Goal: Task Accomplishment & Management: Complete application form

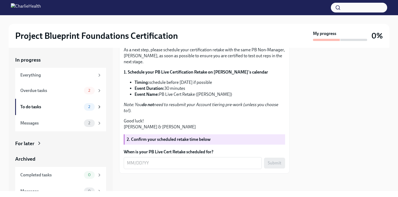
scroll to position [134, 0]
click at [151, 161] on textarea "When is your PB Live Cert Retake scheduled for?" at bounding box center [193, 163] width 132 height 7
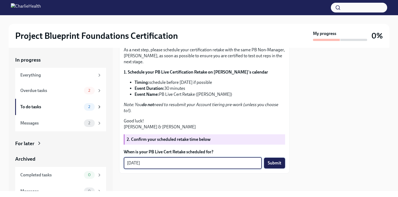
type textarea "[DATE]"
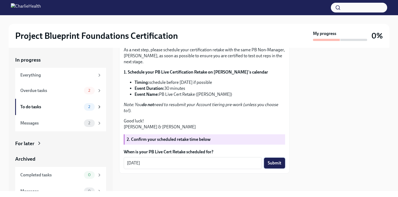
click at [278, 161] on span "Submit" at bounding box center [275, 162] width 14 height 5
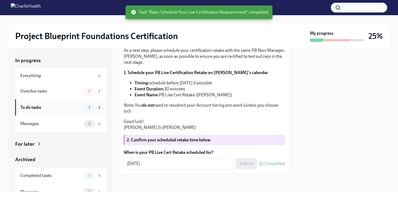
click at [50, 104] on div "To do tasks 1" at bounding box center [61, 107] width 82 height 8
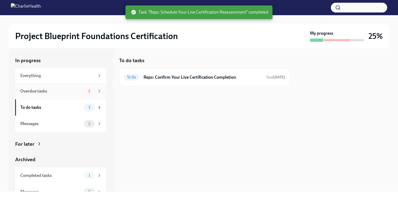
click at [67, 92] on div "Overdue tasks" at bounding box center [50, 91] width 61 height 6
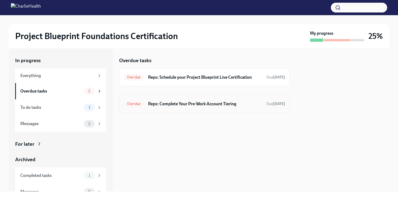
click at [176, 103] on h6 "Reps: Complete Your Pre-Work Account Tiering" at bounding box center [205, 104] width 114 height 6
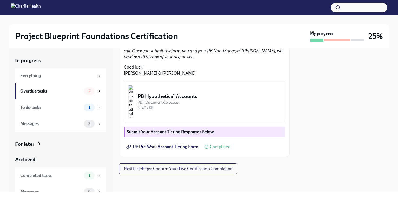
scroll to position [157, 0]
click at [161, 167] on span "Next task : Reps: Confirm Your Live Certification Completion" at bounding box center [178, 168] width 109 height 5
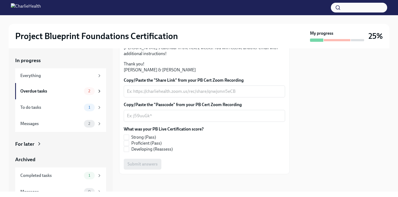
scroll to position [134, 0]
click at [146, 95] on textarea "Copy/Paste the "Share Link" from your PB Cert Zoom Recording" at bounding box center [204, 91] width 155 height 7
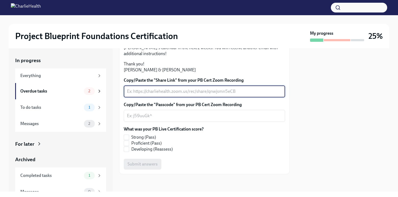
paste textarea "[URL][DOMAIN_NAME] Passcode: fcX!D3V?"
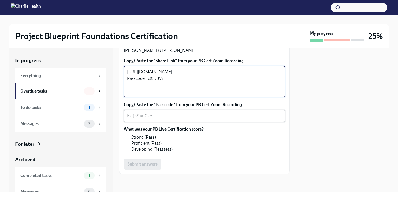
type textarea "[URL][DOMAIN_NAME] Passcode: fcX!D3V?"
click at [141, 119] on textarea "Copy/Paste the "Passcode" from your PB Cert Zoom Recording" at bounding box center [204, 115] width 155 height 7
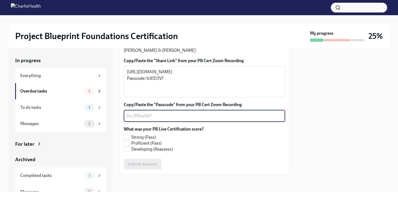
paste textarea "ID: 898 2362 9413"
type textarea "ID: 898 2362 9413"
drag, startPoint x: 174, startPoint y: 147, endPoint x: 120, endPoint y: 142, distance: 53.8
click at [120, 142] on div "Hi [PERSON_NAME]! Thank you for completing your scheduled Project Blueprint Liv…" at bounding box center [204, 62] width 171 height 224
paste textarea "ID: 898 2362 9413"
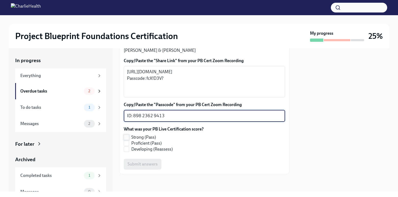
scroll to position [161, 0]
type textarea "ID: 898 2362 9413"
click at [127, 139] on input "Strong (Pass)" at bounding box center [126, 137] width 5 height 5
checkbox input "true"
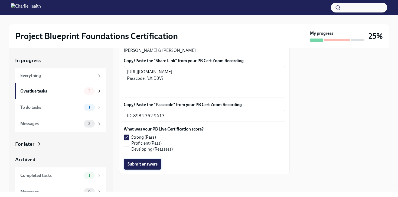
click at [134, 165] on span "Submit answers" at bounding box center [143, 163] width 30 height 5
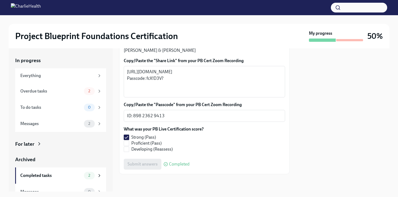
scroll to position [164, 0]
click at [59, 90] on div "Overdue tasks" at bounding box center [50, 91] width 61 height 6
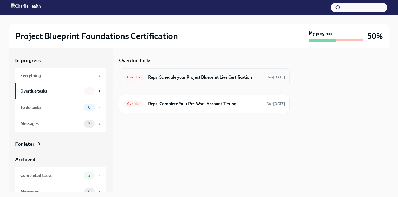
click at [184, 81] on div "Overdue Reps: Schedule your Project Blueprint Live Certification Due [DATE]" at bounding box center [204, 77] width 171 height 18
click at [172, 77] on h6 "Reps: Schedule your Project Blueprint Live Certification" at bounding box center [205, 77] width 114 height 6
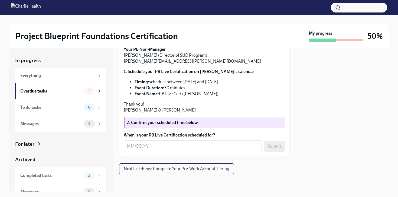
scroll to position [123, 0]
click at [130, 147] on textarea "When is your PB Live Certification scheduled for?" at bounding box center [193, 146] width 132 height 7
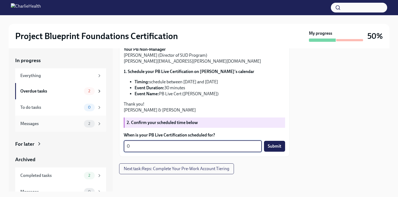
type textarea "0"
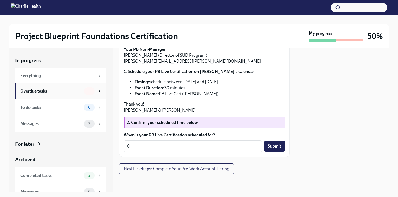
click at [48, 92] on div "Overdue tasks" at bounding box center [50, 91] width 61 height 6
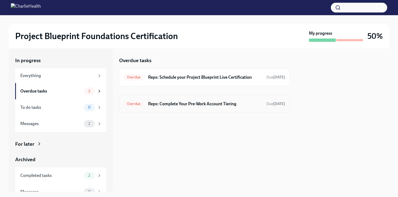
click at [186, 108] on div "Overdue Reps: Complete Your Pre-Work Account Tiering Due [DATE]" at bounding box center [204, 104] width 171 height 18
click at [164, 106] on h6 "Reps: Complete Your Pre-Work Account Tiering" at bounding box center [205, 104] width 114 height 6
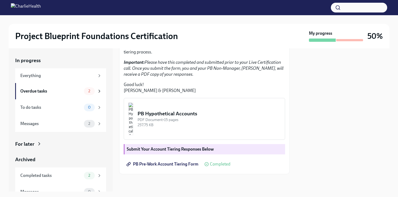
scroll to position [140, 0]
click at [202, 119] on div "PDF Document • 15 pages" at bounding box center [209, 119] width 143 height 5
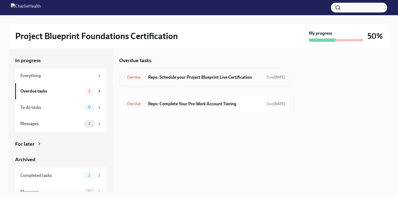
click at [167, 79] on h6 "Reps: Schedule your Project Blueprint Live Certification" at bounding box center [205, 77] width 114 height 6
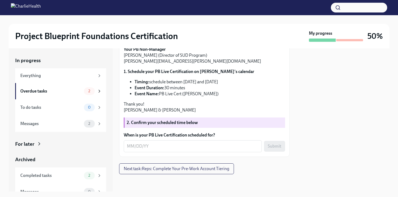
scroll to position [118, 0]
click at [161, 148] on textarea "When is your PB Live Certification scheduled for?" at bounding box center [193, 146] width 132 height 7
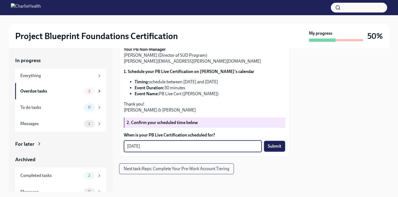
type textarea "[DATE]"
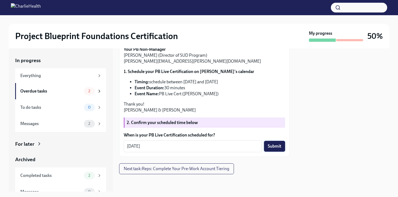
click at [268, 149] on span "Submit" at bounding box center [275, 145] width 14 height 5
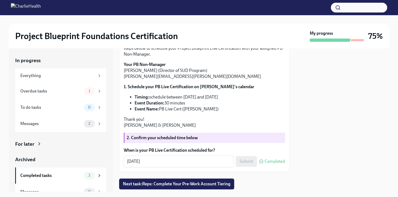
scroll to position [71, 0]
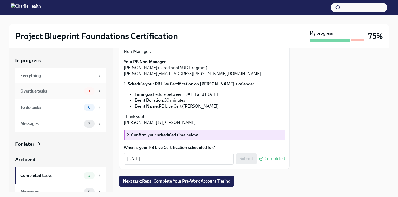
click at [54, 92] on div "Overdue tasks" at bounding box center [50, 91] width 61 height 6
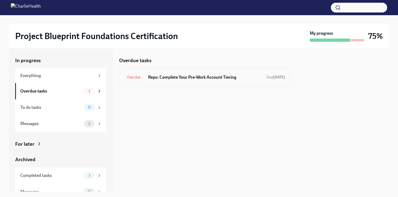
click at [186, 78] on h6 "Reps: Complete Your Pre-Work Account Tiering" at bounding box center [205, 77] width 114 height 6
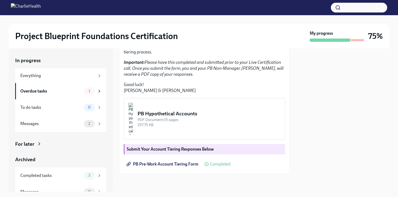
scroll to position [140, 0]
click at [193, 151] on strong "Submit Your Account Tiering Responses Below" at bounding box center [170, 148] width 87 height 5
click at [133, 123] on img "button" at bounding box center [130, 118] width 5 height 33
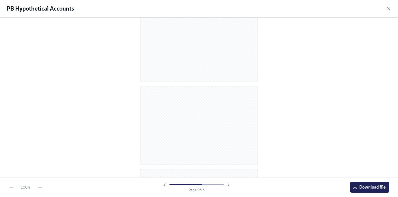
scroll to position [1087, 0]
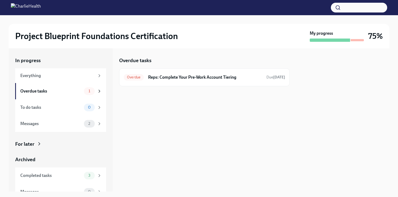
click at [142, 91] on div at bounding box center [204, 94] width 171 height 17
click at [49, 103] on div "To do tasks 0" at bounding box center [60, 107] width 91 height 16
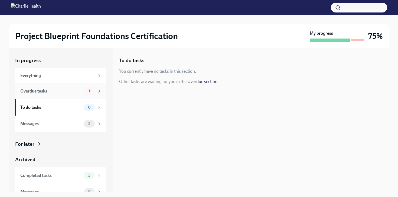
click at [49, 89] on div "Overdue tasks" at bounding box center [50, 91] width 61 height 6
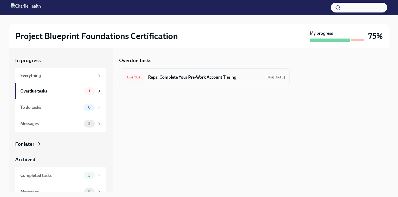
click at [134, 78] on span "Overdue" at bounding box center [134, 77] width 20 height 4
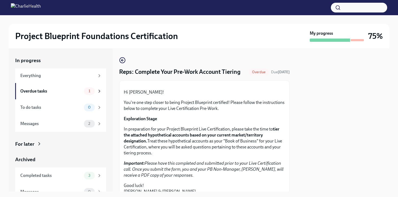
click at [263, 72] on span "Overdue" at bounding box center [259, 72] width 20 height 4
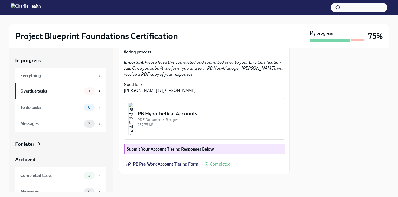
scroll to position [140, 0]
click at [166, 160] on link "PB Pre-Work Account Tiering Form" at bounding box center [163, 163] width 79 height 11
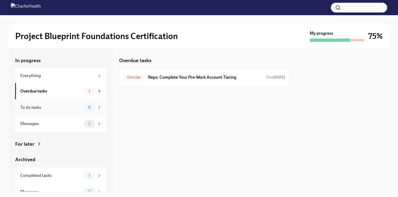
scroll to position [8, 0]
